Goal: Information Seeking & Learning: Learn about a topic

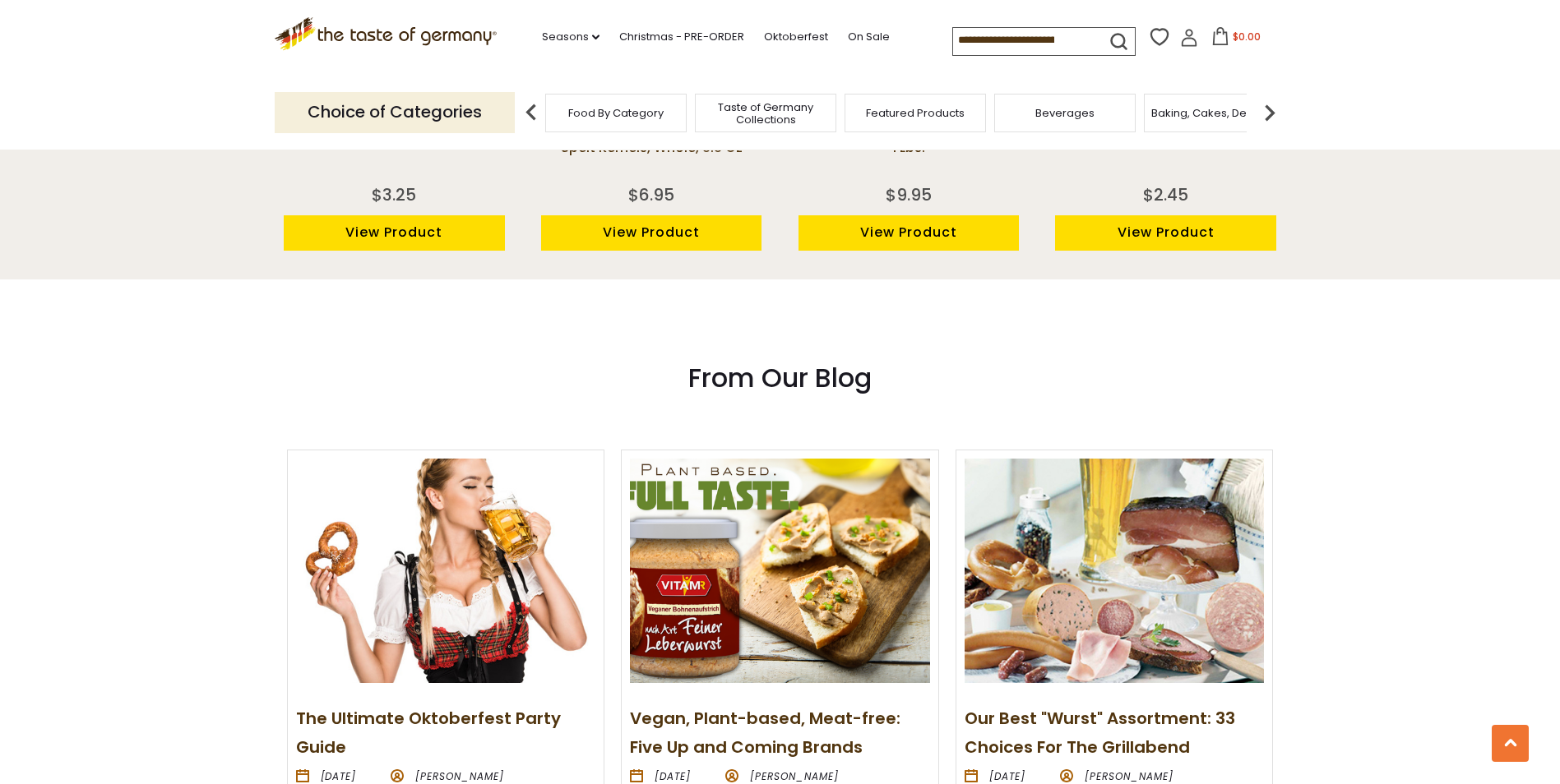
scroll to position [1727, 0]
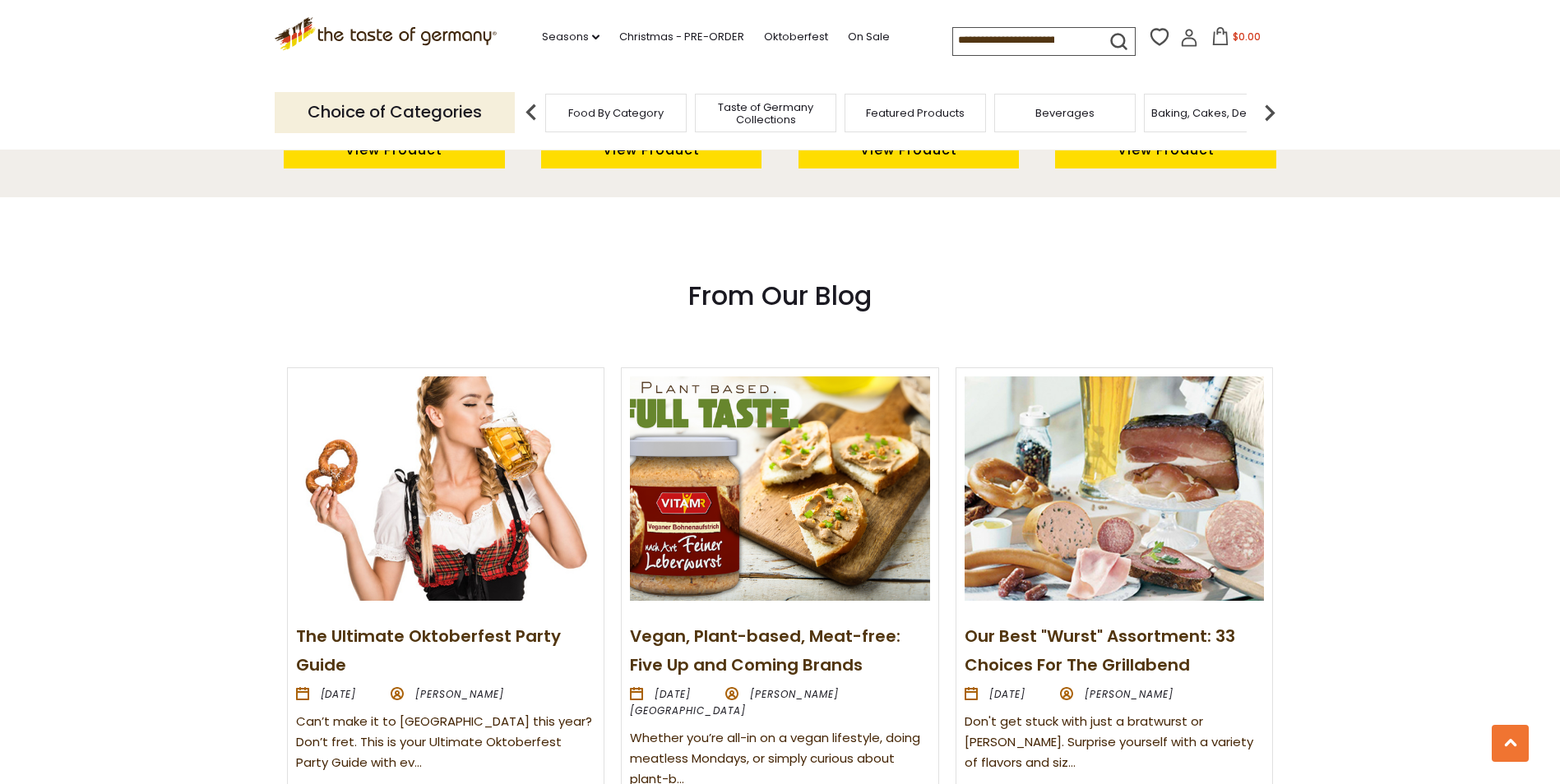
click at [1053, 639] on link "Our Best "Wurst" Assortment: 33 Choices For The Grillabend" at bounding box center [1100, 651] width 271 height 52
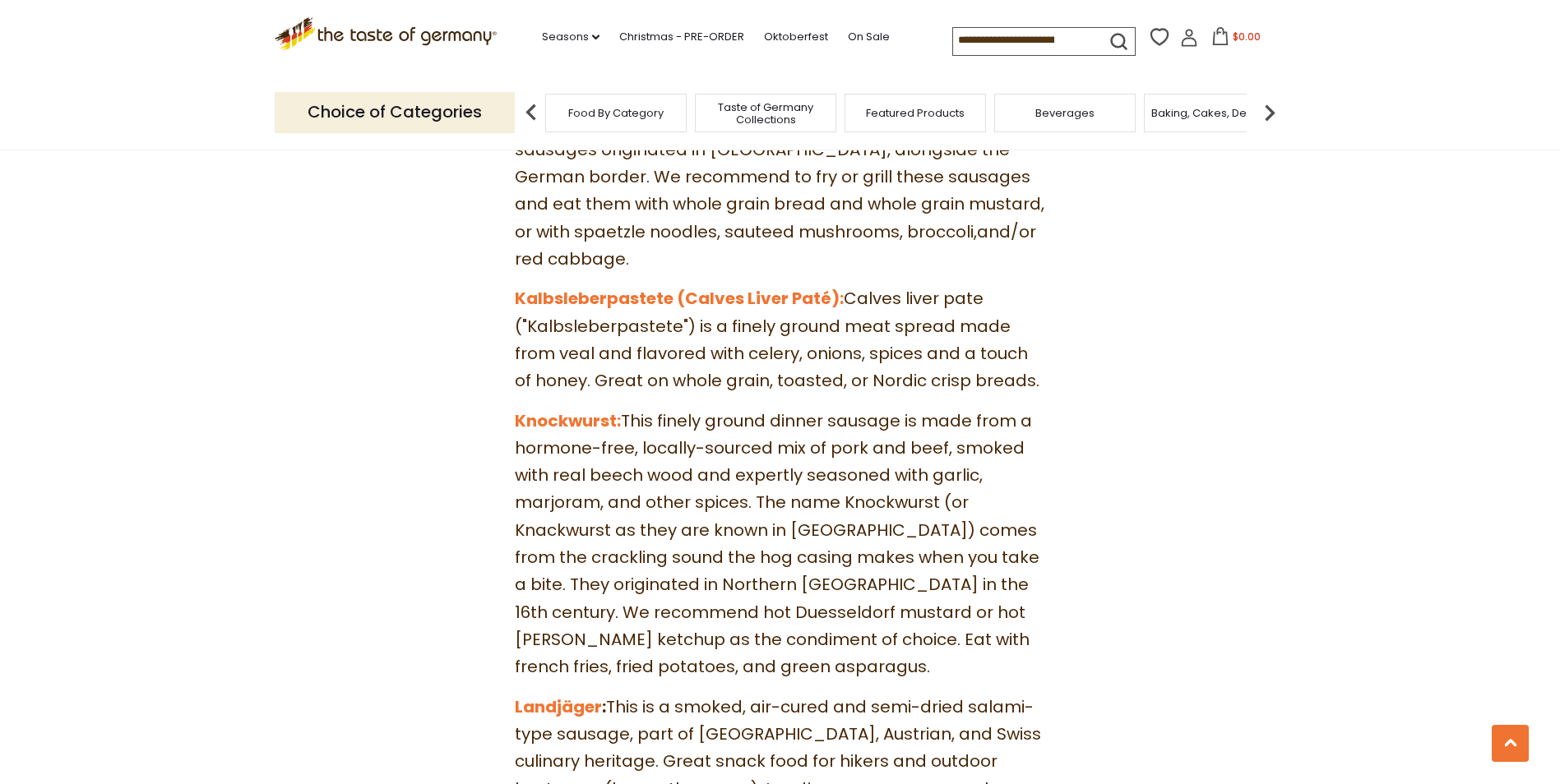
scroll to position [4785, 0]
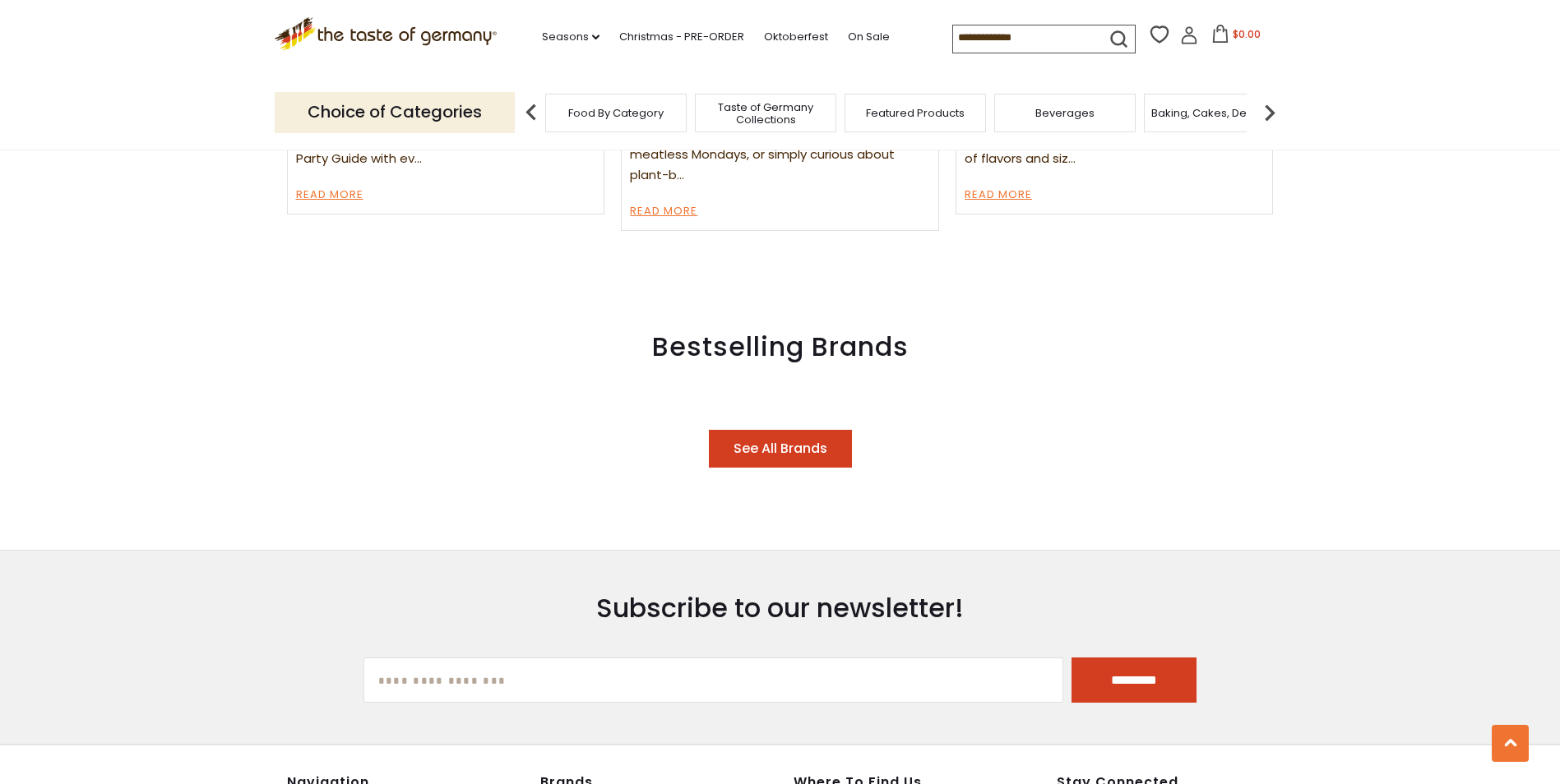
scroll to position [1727, 0]
